Goal: Transaction & Acquisition: Subscribe to service/newsletter

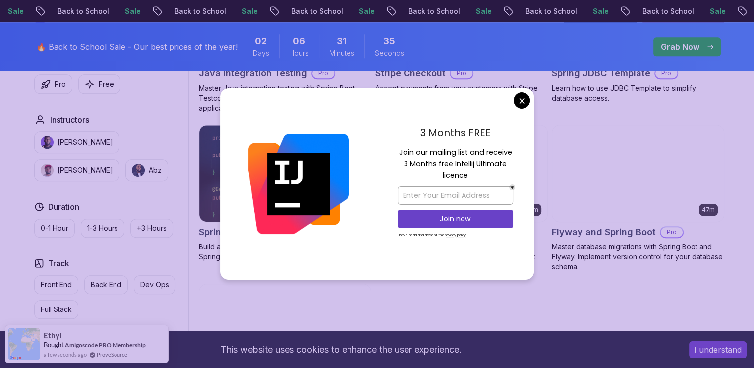
scroll to position [731, 0]
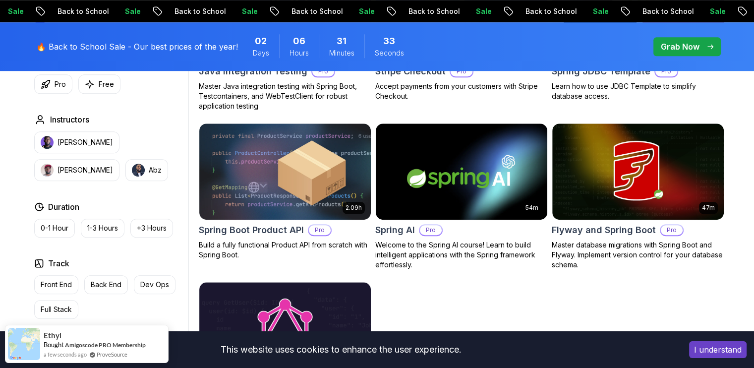
click at [515, 97] on body "Sale Back to School Sale Back to School Sale Back to School Sale Back to School…" at bounding box center [377, 114] width 754 height 1690
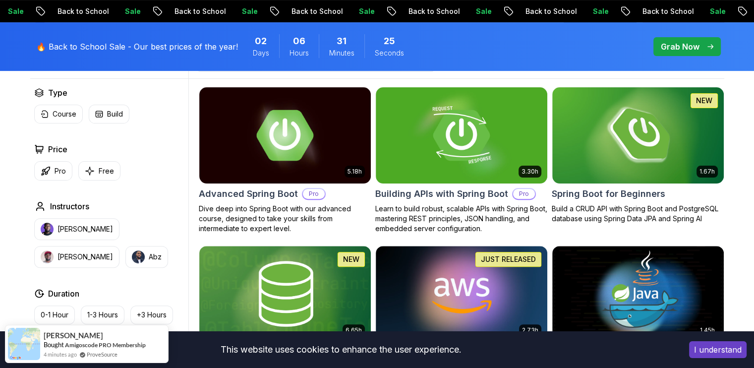
scroll to position [282, 0]
click at [630, 118] on img at bounding box center [638, 135] width 180 height 101
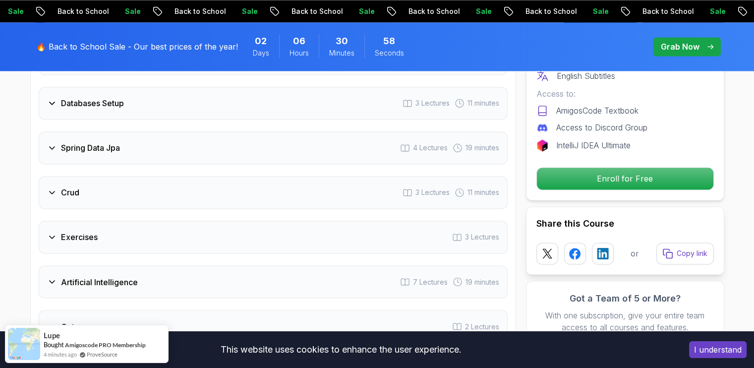
scroll to position [1610, 0]
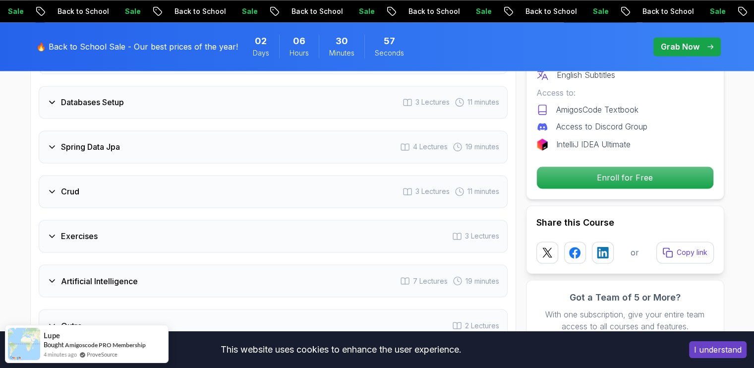
click at [56, 186] on icon at bounding box center [52, 191] width 10 height 10
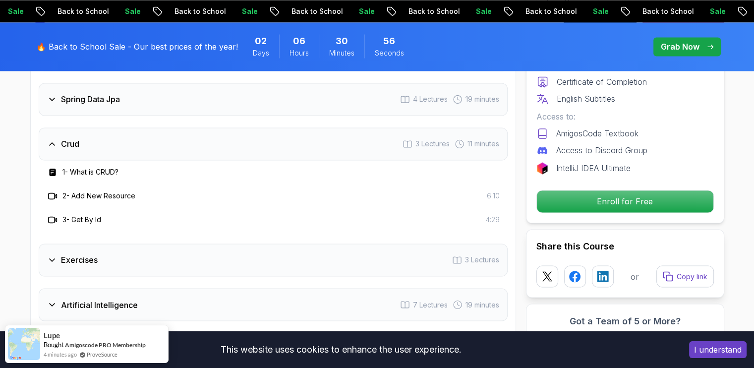
scroll to position [1562, 0]
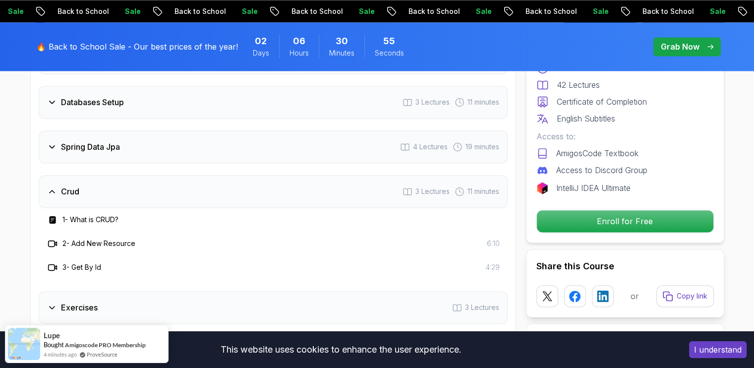
click at [56, 186] on icon at bounding box center [52, 191] width 10 height 10
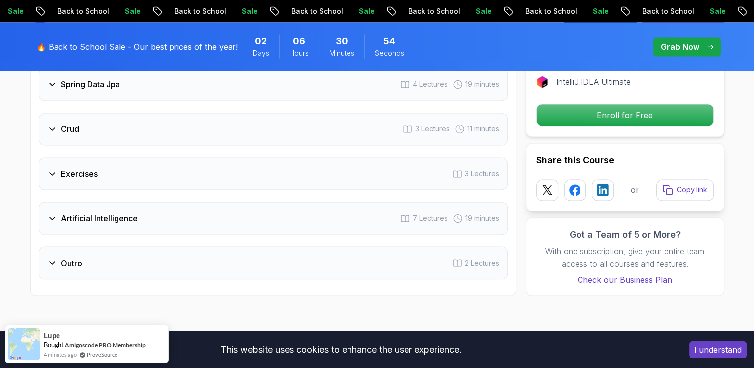
scroll to position [1633, 0]
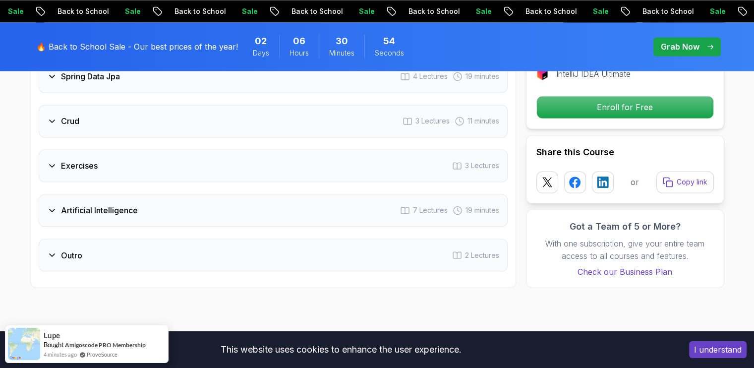
click at [70, 160] on h3 "Exercises" at bounding box center [79, 166] width 37 height 12
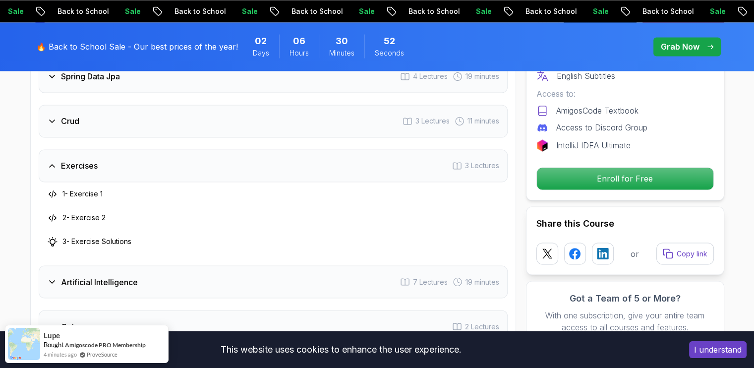
click at [70, 160] on h3 "Exercises" at bounding box center [79, 166] width 37 height 12
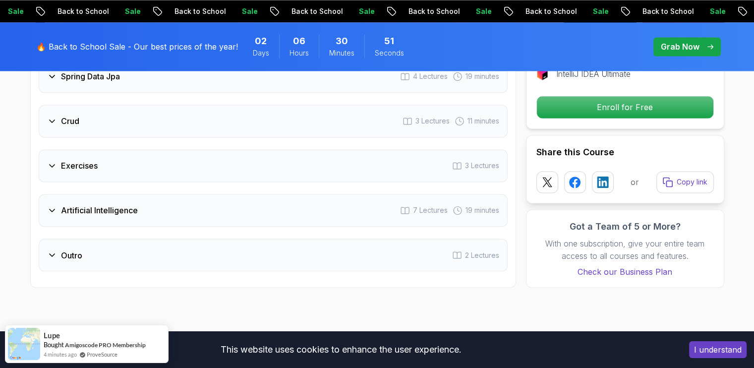
click at [58, 204] on div "Artificial Intelligence" at bounding box center [92, 210] width 91 height 12
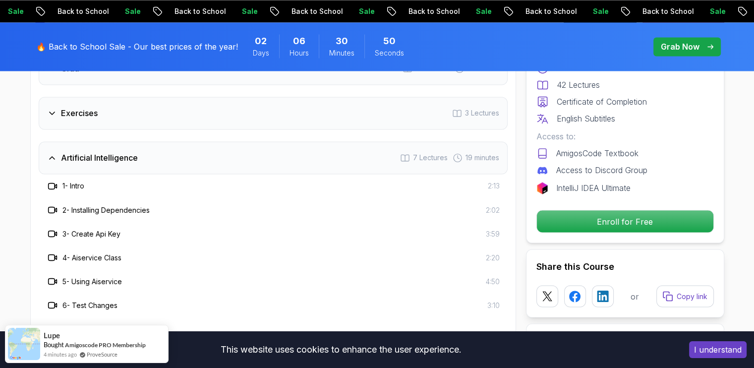
scroll to position [1686, 0]
click at [53, 152] on icon at bounding box center [52, 157] width 10 height 10
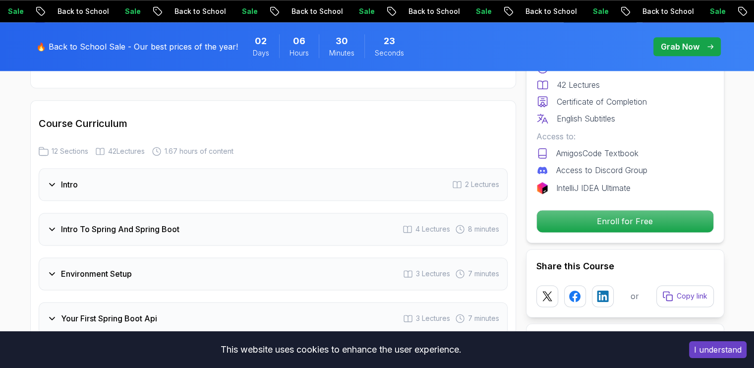
scroll to position [1249, 0]
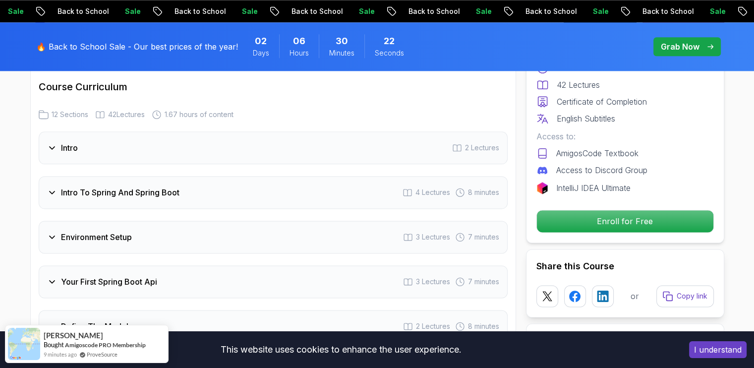
click at [83, 132] on div "Intro 2 Lectures" at bounding box center [273, 147] width 469 height 33
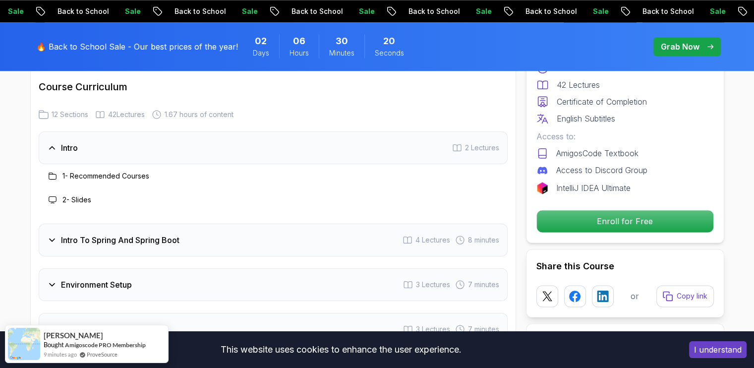
click at [129, 137] on div "Intro 2 Lectures" at bounding box center [273, 147] width 469 height 33
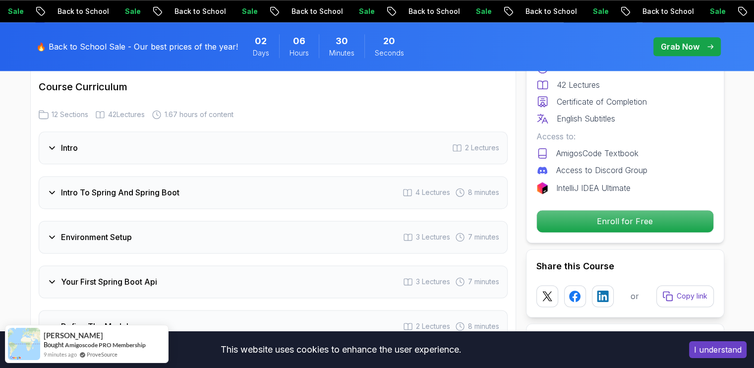
click at [125, 137] on div "Intro 2 Lectures" at bounding box center [273, 147] width 469 height 33
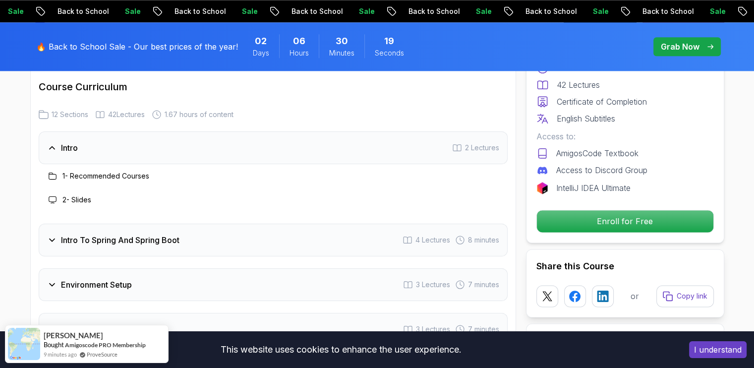
click at [90, 171] on h3 "1 - Recommended Courses" at bounding box center [105, 176] width 87 height 10
click at [67, 171] on h3 "1 - Recommended Courses" at bounding box center [105, 176] width 87 height 10
click at [56, 172] on icon at bounding box center [53, 176] width 8 height 8
click at [80, 171] on h3 "1 - Recommended Courses" at bounding box center [105, 176] width 87 height 10
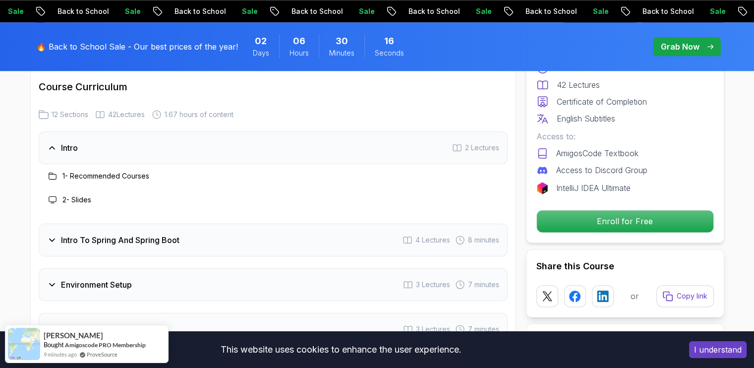
click at [125, 171] on h3 "1 - Recommended Courses" at bounding box center [105, 176] width 87 height 10
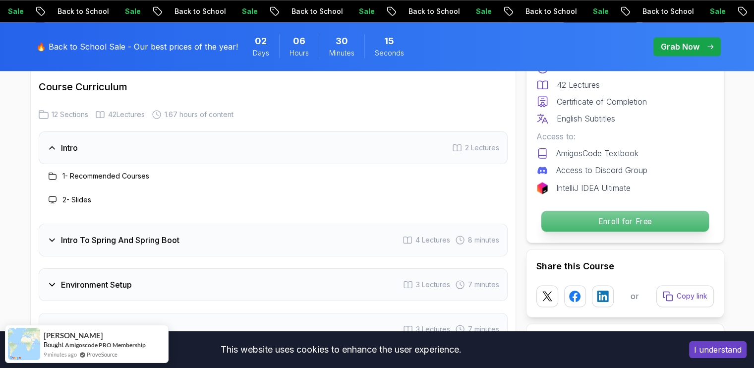
click at [598, 217] on p "Enroll for Free" at bounding box center [625, 221] width 168 height 21
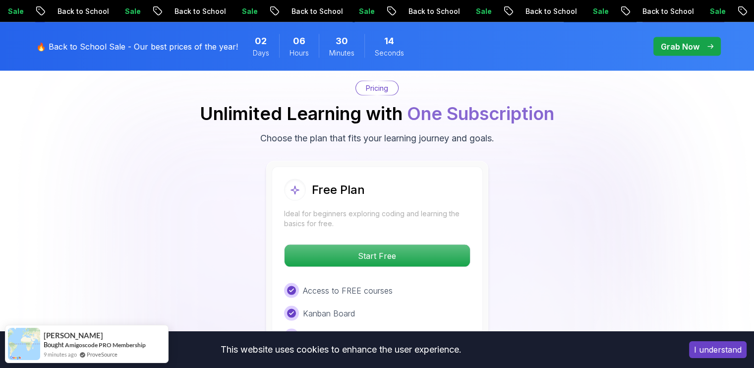
scroll to position [2014, 0]
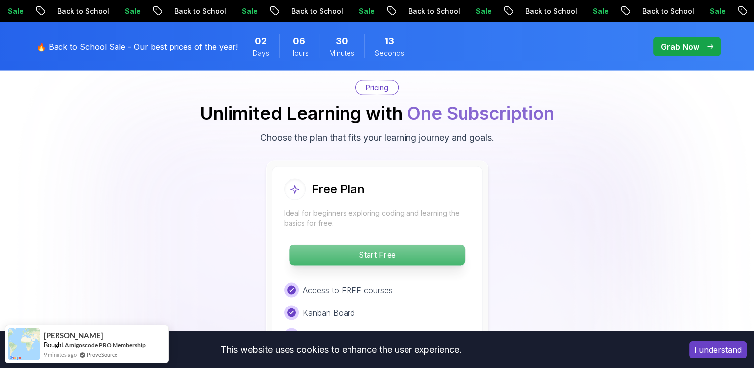
click at [374, 247] on p "Start Free" at bounding box center [377, 255] width 176 height 21
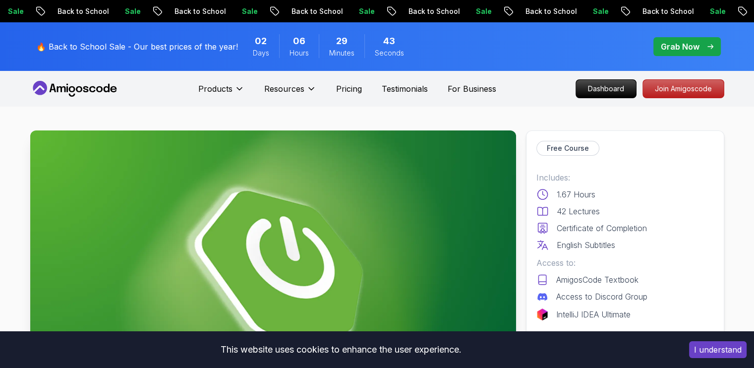
click at [670, 337] on p "Continue" at bounding box center [625, 347] width 168 height 21
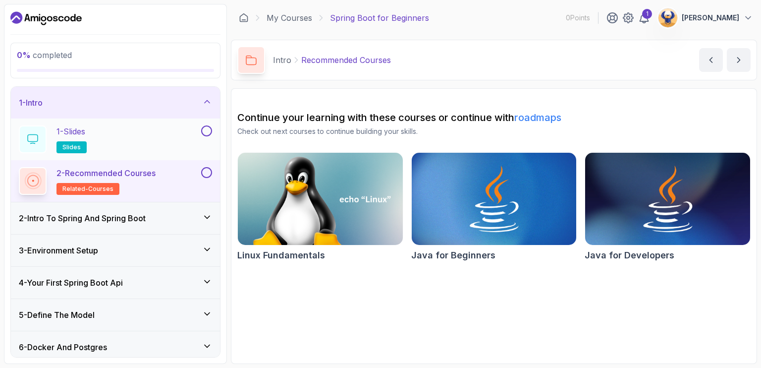
click at [202, 127] on button at bounding box center [206, 130] width 11 height 11
click at [208, 130] on icon at bounding box center [206, 131] width 5 height 4
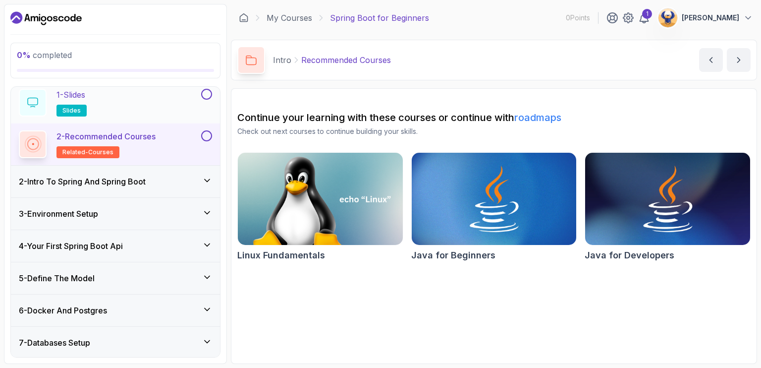
scroll to position [16, 0]
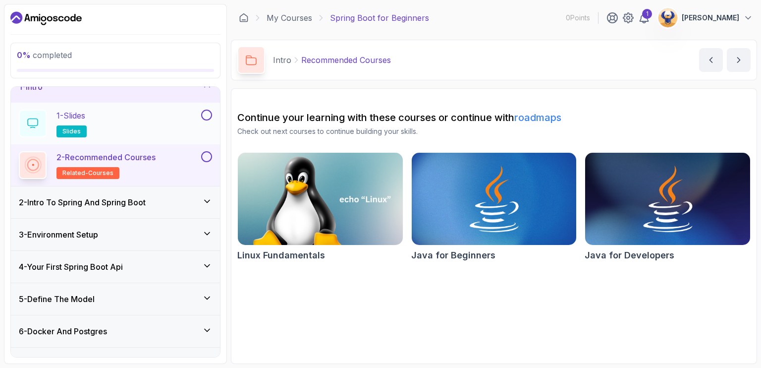
click at [31, 127] on icon at bounding box center [32, 123] width 11 height 10
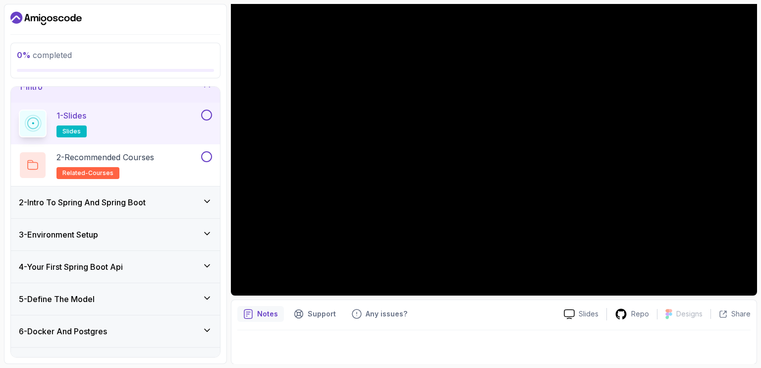
scroll to position [88, 0]
click at [207, 114] on button at bounding box center [206, 115] width 11 height 11
click at [34, 167] on icon at bounding box center [32, 165] width 11 height 10
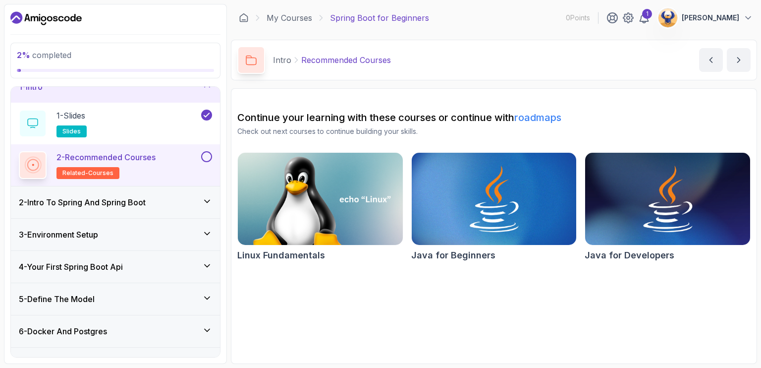
click at [176, 200] on div "2 - Intro To Spring And Spring Boot" at bounding box center [115, 202] width 193 height 12
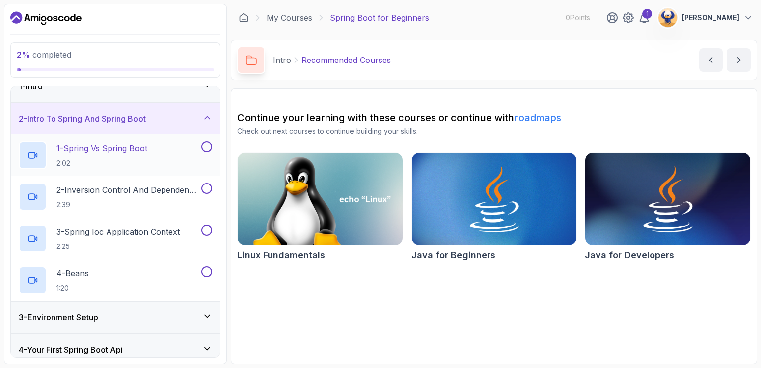
click at [31, 156] on icon at bounding box center [33, 155] width 10 height 10
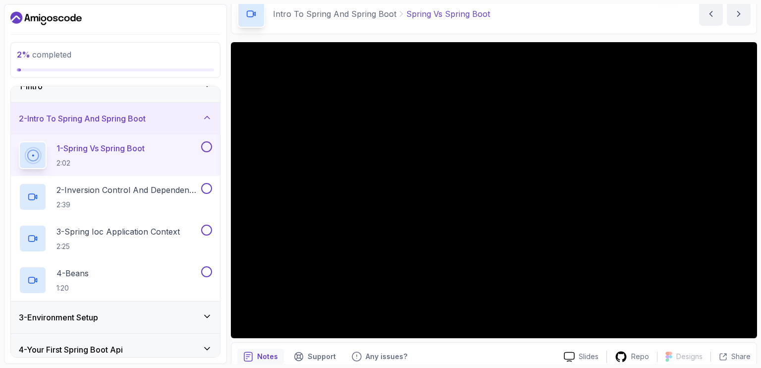
scroll to position [45, 0]
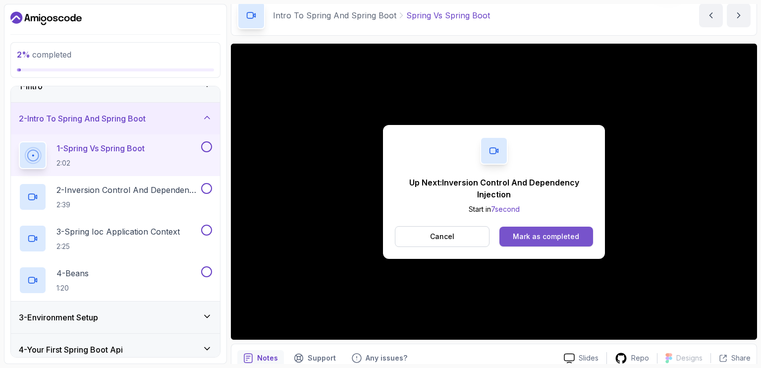
click at [529, 230] on button "Mark as completed" at bounding box center [547, 237] width 94 height 20
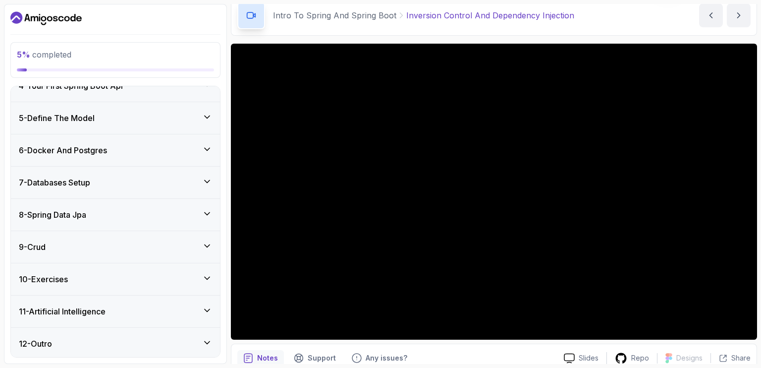
scroll to position [280, 0]
click at [104, 215] on div "8 - Spring Data Jpa" at bounding box center [115, 214] width 193 height 12
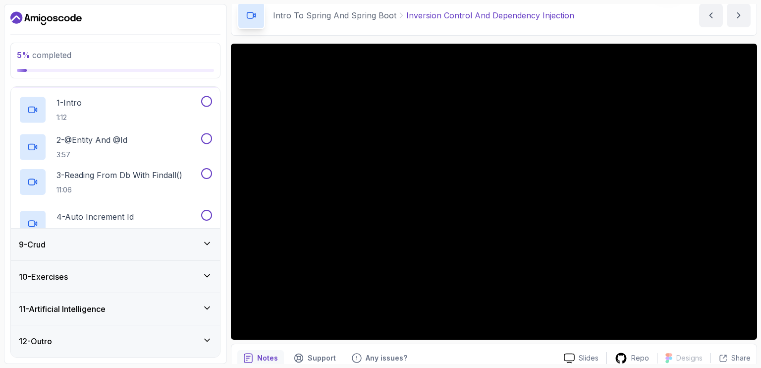
scroll to position [114, 0]
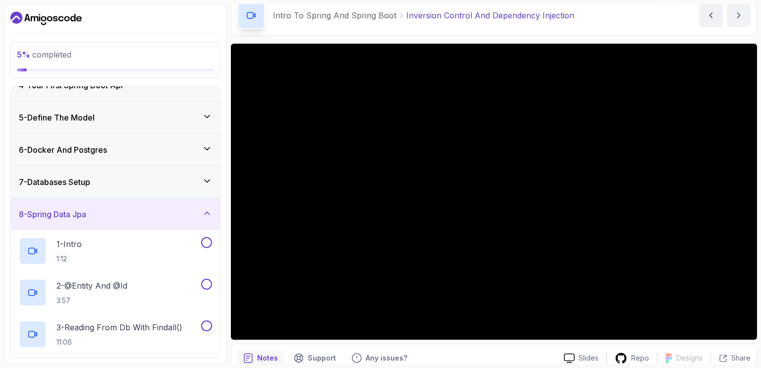
click at [104, 215] on div "8 - Spring Data Jpa" at bounding box center [115, 214] width 193 height 12
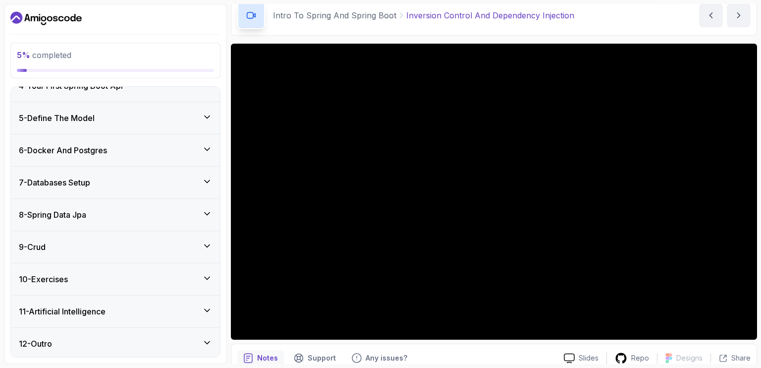
click at [74, 281] on div "10 - Exercises" at bounding box center [115, 279] width 193 height 12
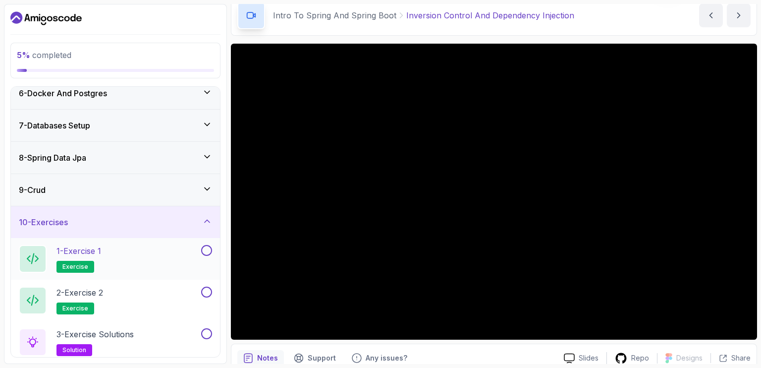
scroll to position [171, 0]
click at [30, 253] on icon at bounding box center [33, 257] width 12 height 11
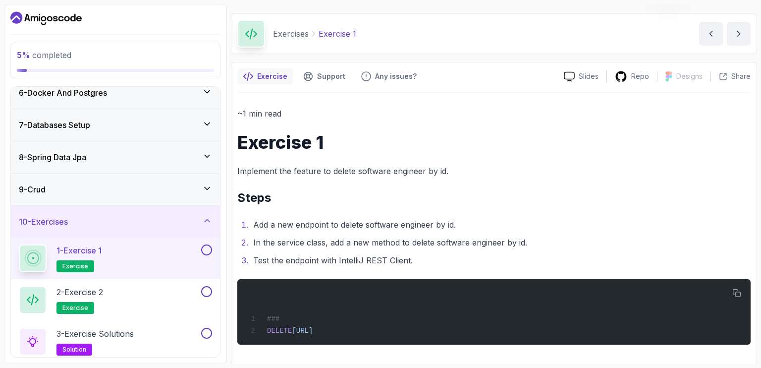
scroll to position [238, 0]
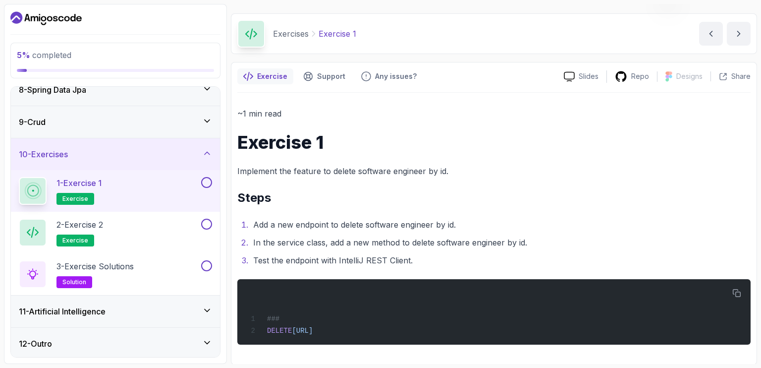
click at [137, 303] on div "11 - Artificial Intelligence" at bounding box center [115, 311] width 209 height 32
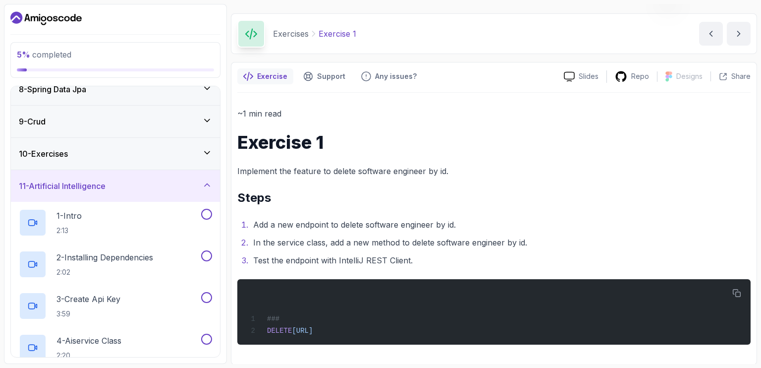
click at [138, 186] on div "11 - Artificial Intelligence" at bounding box center [115, 186] width 193 height 12
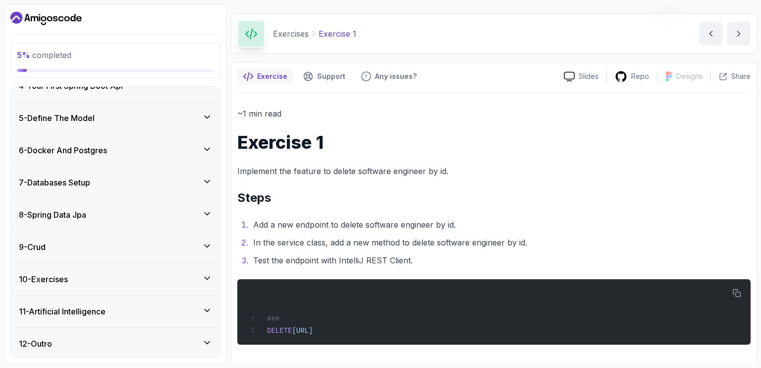
scroll to position [0, 0]
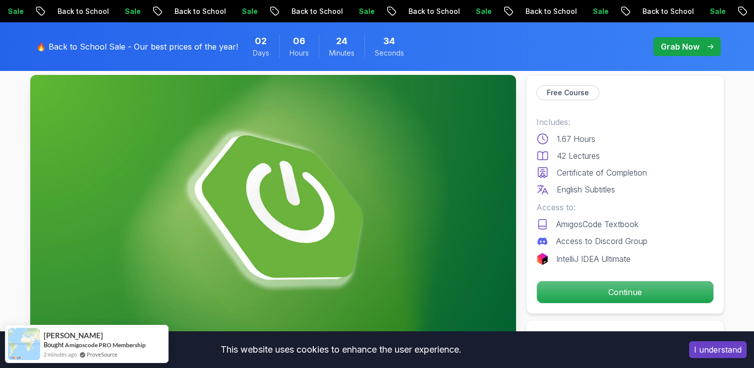
scroll to position [4, 0]
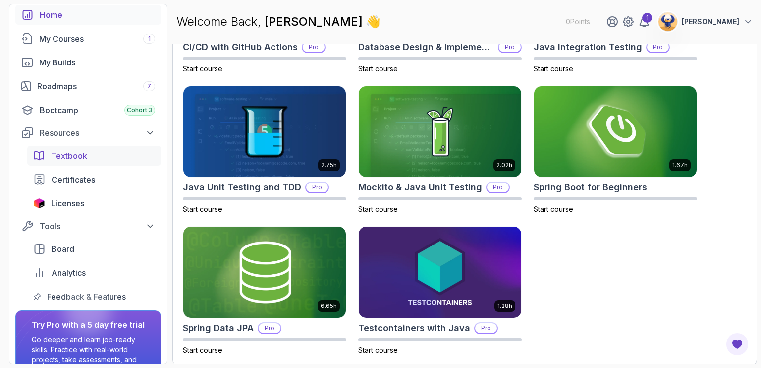
scroll to position [105, 0]
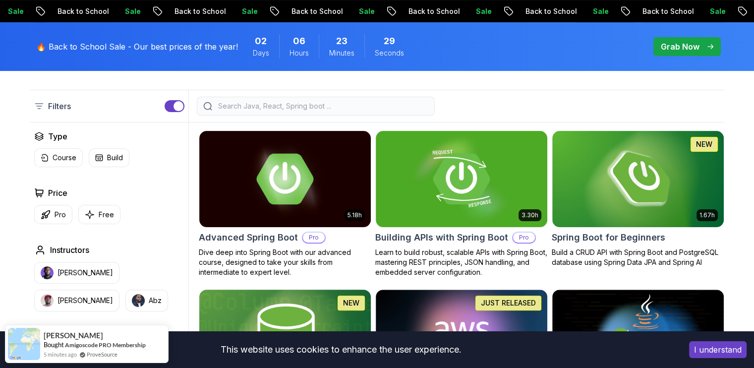
scroll to position [238, 0]
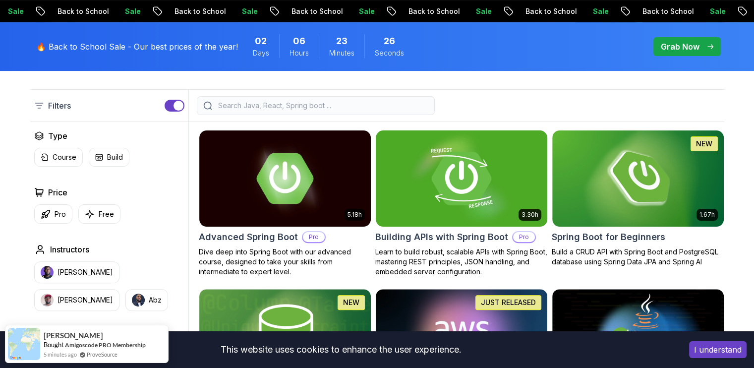
click at [450, 247] on p "Learn to build robust, scalable APIs with Spring Boot, mastering REST principle…" at bounding box center [461, 262] width 172 height 30
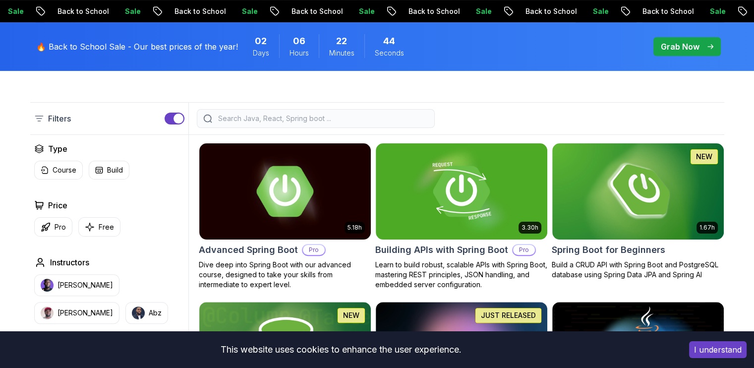
scroll to position [238, 0]
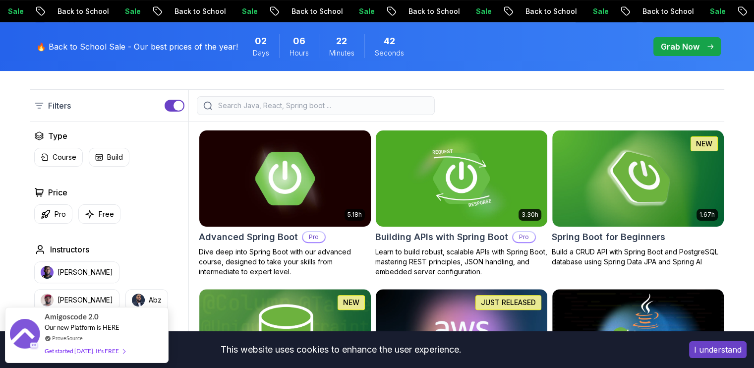
click at [228, 240] on h2 "Advanced Spring Boot" at bounding box center [248, 237] width 99 height 14
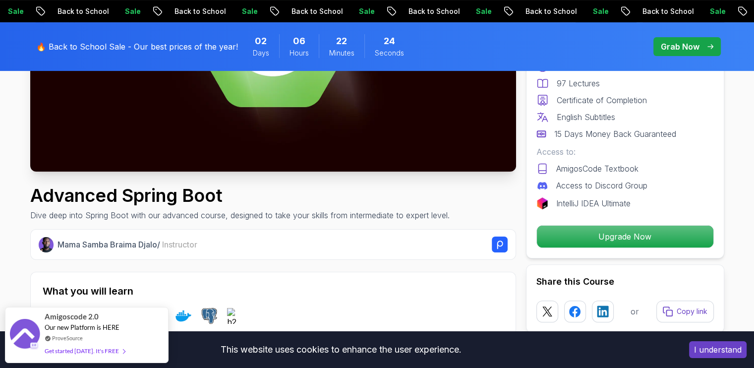
scroll to position [18, 0]
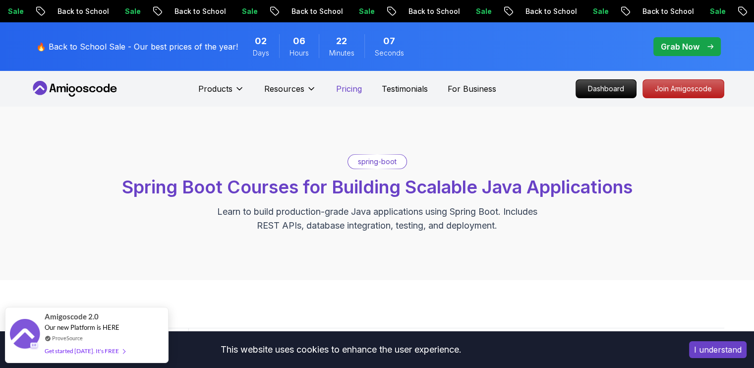
click at [347, 87] on p "Pricing" at bounding box center [349, 89] width 26 height 12
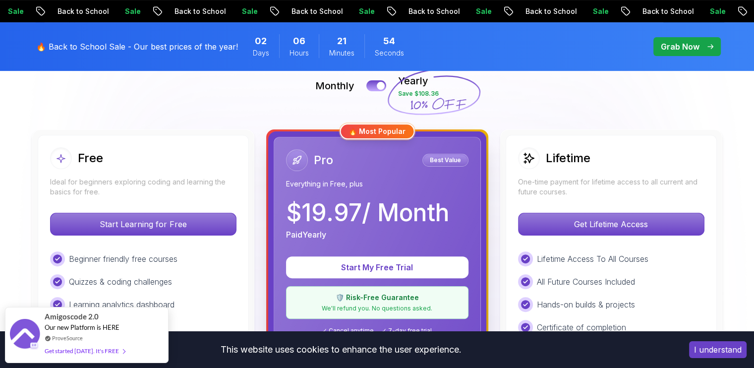
scroll to position [231, 0]
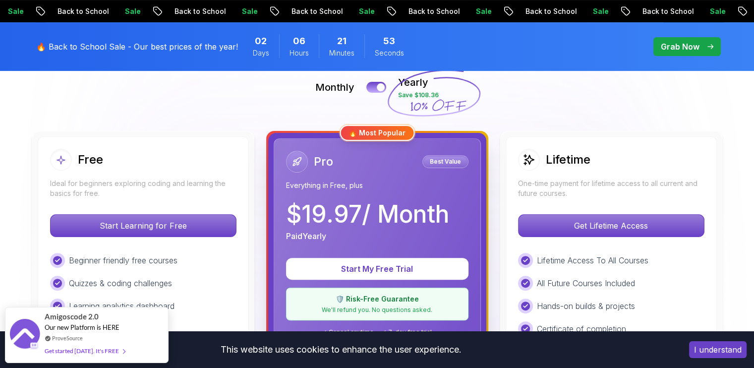
click at [370, 210] on p "$ 19.97 / Month" at bounding box center [367, 214] width 163 height 24
click at [409, 165] on div "Pro Best Value" at bounding box center [377, 162] width 182 height 22
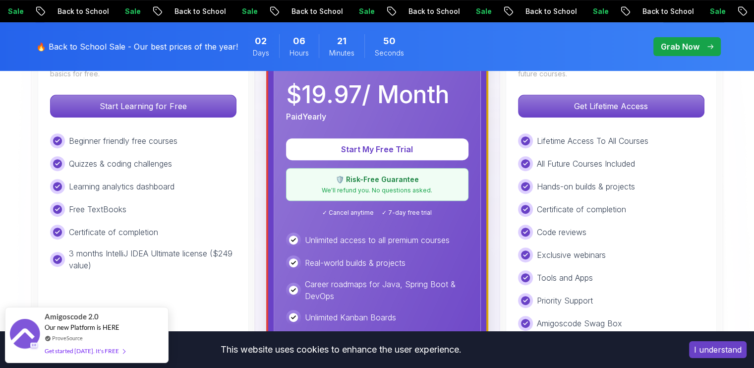
scroll to position [353, 0]
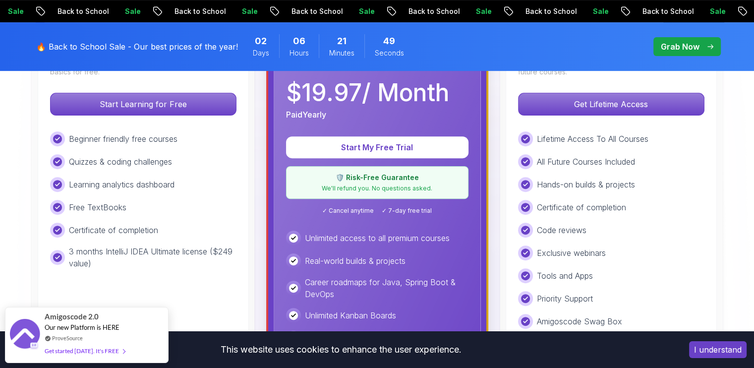
click at [401, 250] on div "Unlimited access to all premium courses Real-world builds & projects Career roa…" at bounding box center [377, 344] width 182 height 229
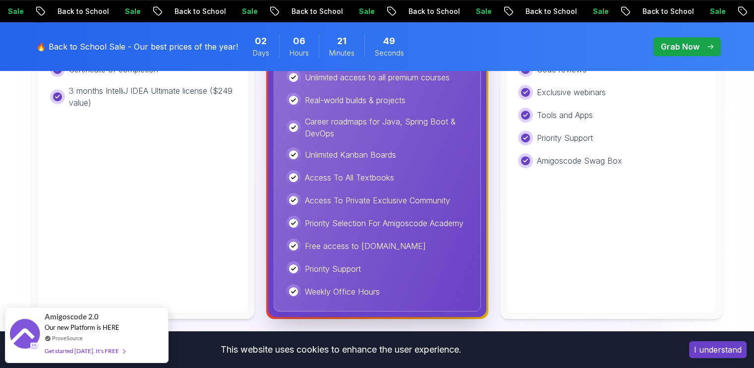
click at [401, 250] on div "Free access to Portfolly.io" at bounding box center [377, 245] width 182 height 15
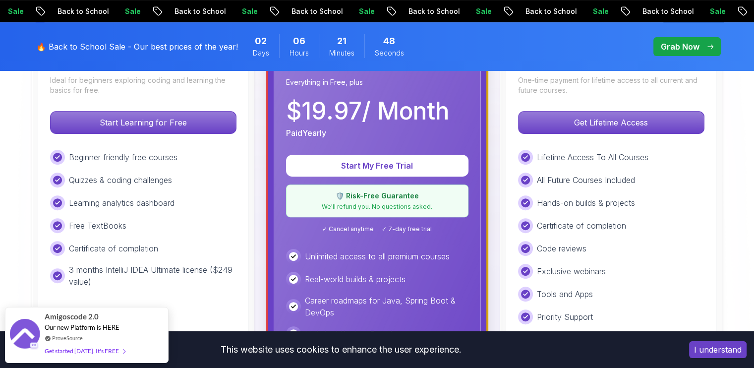
scroll to position [333, 0]
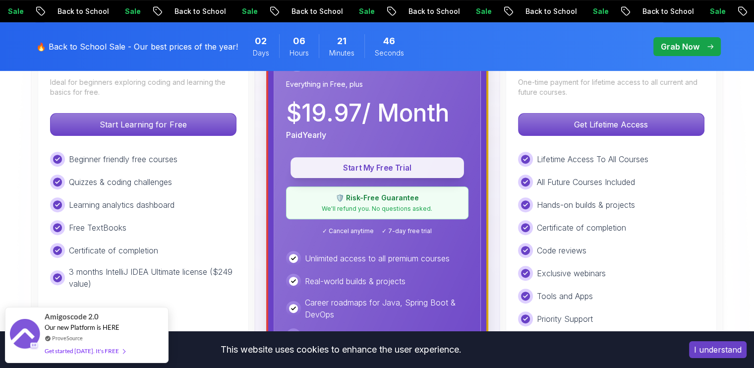
click at [381, 168] on p "Start My Free Trial" at bounding box center [377, 167] width 151 height 11
click at [356, 171] on p "Start My Free Trial" at bounding box center [377, 167] width 151 height 11
